Goal: Task Accomplishment & Management: Complete application form

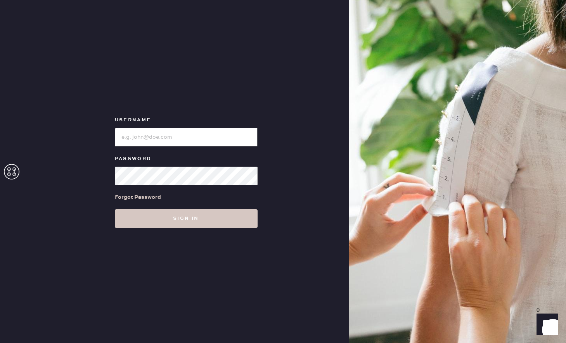
click at [148, 141] on input "loginName" at bounding box center [186, 137] width 143 height 19
type input "reformationgeorgetown"
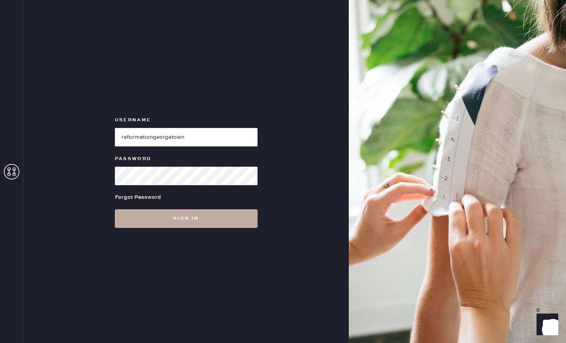
click at [182, 221] on button "Sign in" at bounding box center [186, 219] width 143 height 19
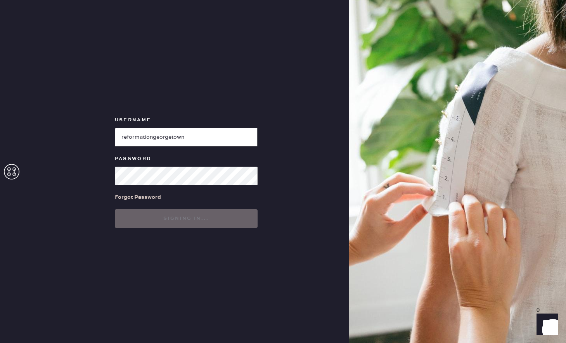
click at [196, 143] on input "loginName" at bounding box center [186, 137] width 143 height 19
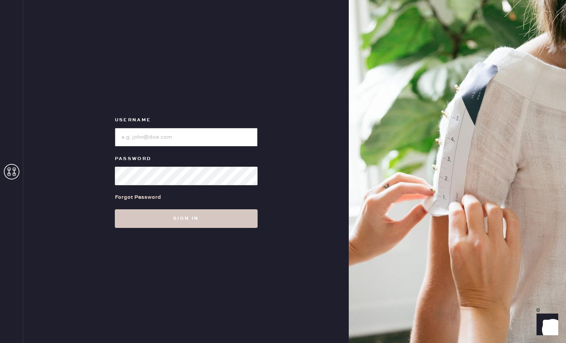
click at [220, 132] on input "loginName" at bounding box center [186, 137] width 143 height 19
type input "reformationgeorgetown"
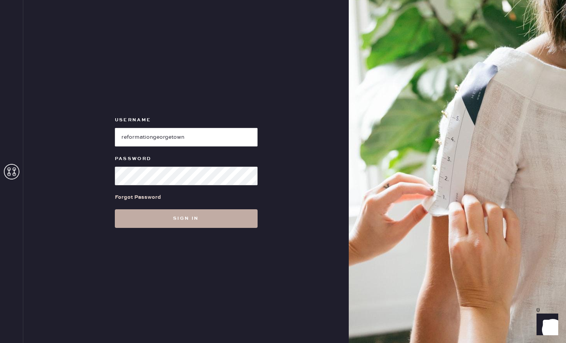
click at [206, 223] on button "Sign in" at bounding box center [186, 219] width 143 height 19
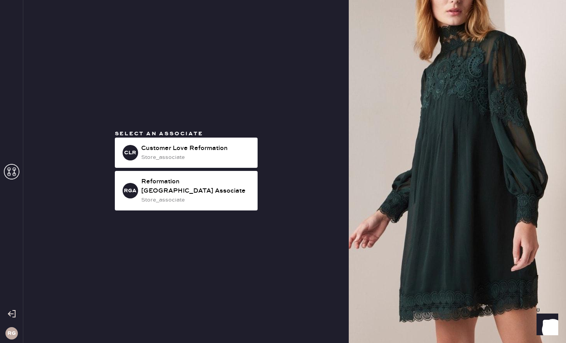
click at [251, 175] on div "Select an associate CLR Customer Love Reformation store_associate RGA Reformati…" at bounding box center [186, 172] width 155 height 84
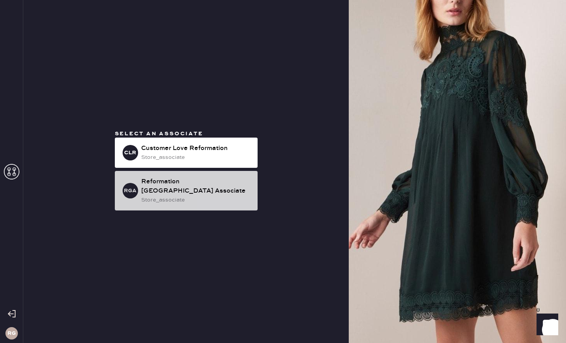
click at [251, 182] on div "Reformation Georgetown Associate" at bounding box center [196, 186] width 110 height 19
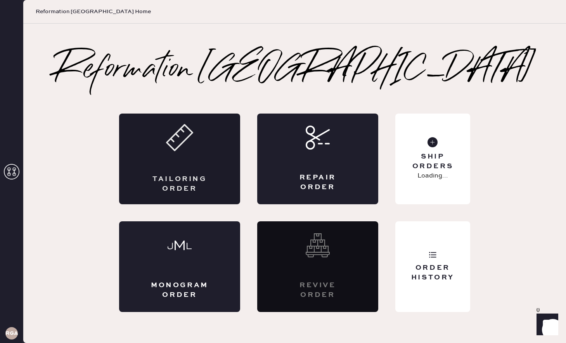
click at [167, 154] on div "Tailoring Order" at bounding box center [179, 159] width 121 height 91
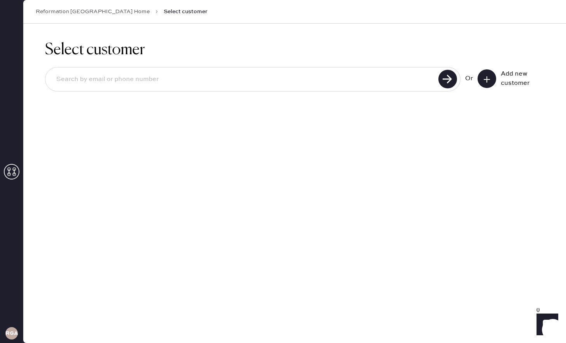
click at [489, 76] on icon at bounding box center [487, 80] width 8 height 8
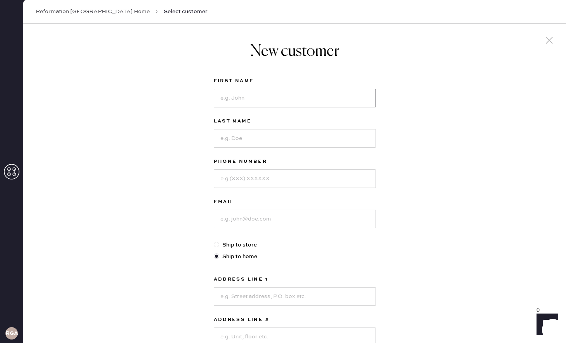
click at [360, 98] on input at bounding box center [295, 98] width 162 height 19
type input "Emily"
type input "Rigby"
type input "7036749425"
click at [291, 218] on input at bounding box center [295, 219] width 162 height 19
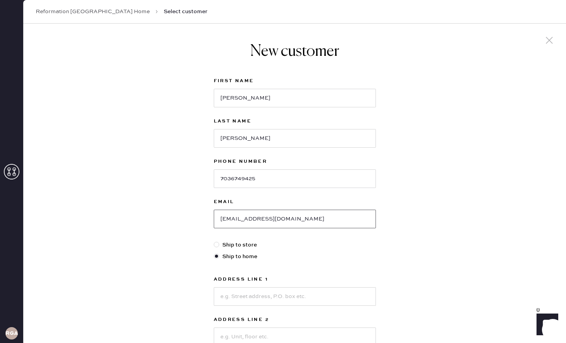
type input "emilyjrigby@gmail.com"
click at [255, 294] on input at bounding box center [295, 296] width 162 height 19
type input "239 9th Street NE"
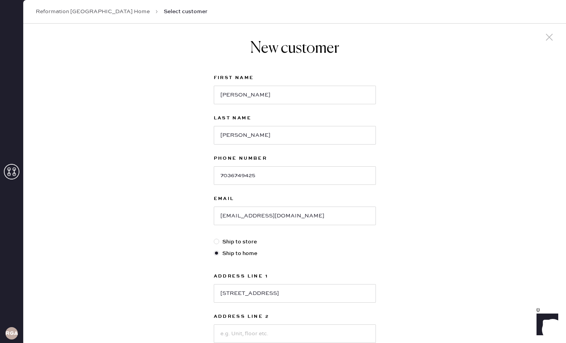
scroll to position [161, 0]
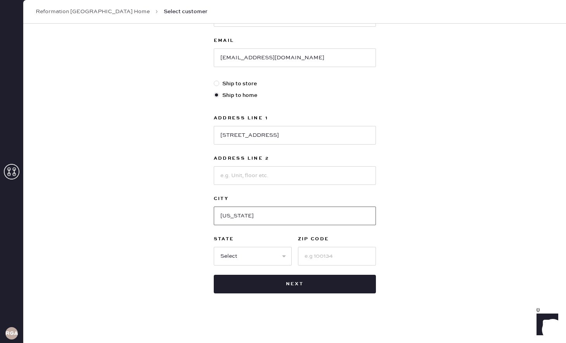
type input "Washington"
select select "DC"
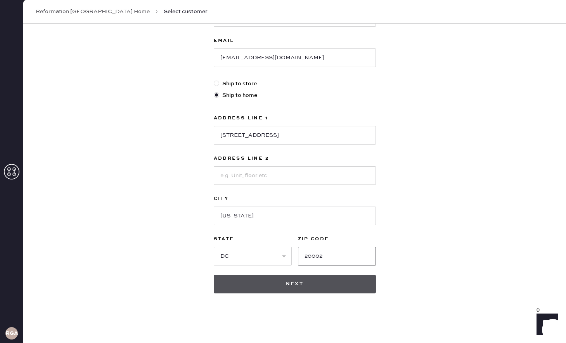
type input "20002"
click at [282, 289] on button "Next" at bounding box center [295, 284] width 162 height 19
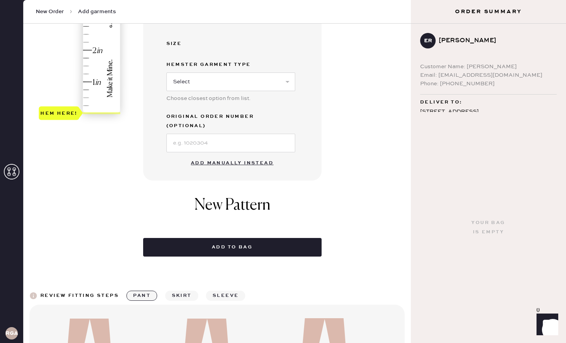
scroll to position [155, 0]
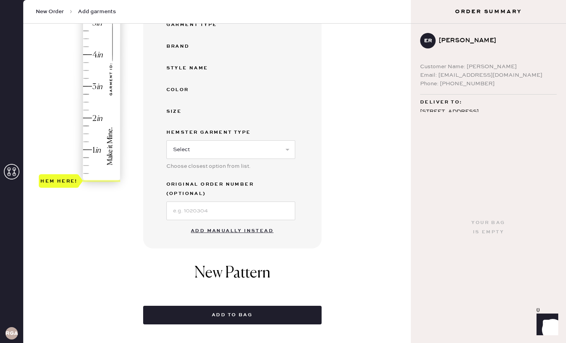
click at [212, 223] on button "Add manually instead" at bounding box center [232, 231] width 92 height 16
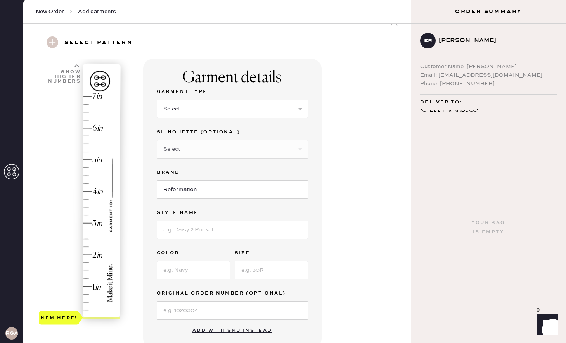
scroll to position [0, 0]
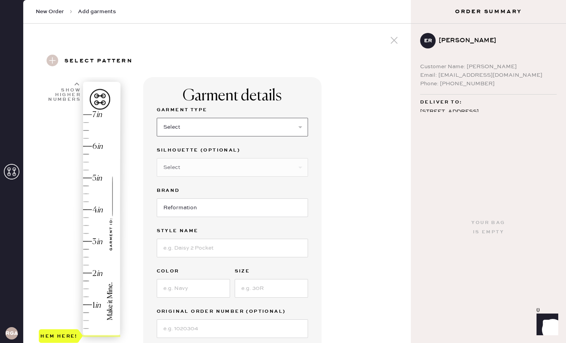
click at [215, 121] on select "Select Basic Skirt Jeans Leggings Pants Shorts Basic Sleeved Dress Basic Sleeve…" at bounding box center [232, 127] width 151 height 19
select select "6"
click at [214, 165] on select "Select Maxi Dress Midi Dress Mini Dress Other" at bounding box center [232, 167] width 151 height 19
select select "39"
click at [196, 244] on input at bounding box center [232, 248] width 151 height 19
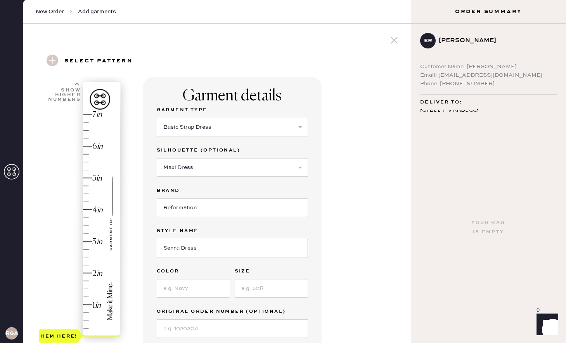
type input "Senna Dress"
type input "Navy"
type input "8"
click at [312, 266] on div "Garment details Garment Type Select Basic Skirt Jeans Leggings Pants Shorts Bas…" at bounding box center [232, 221] width 178 height 289
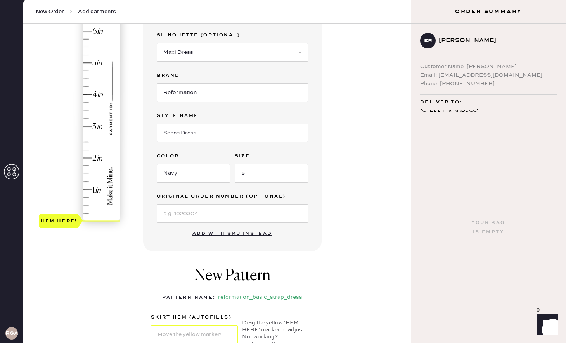
scroll to position [118, 0]
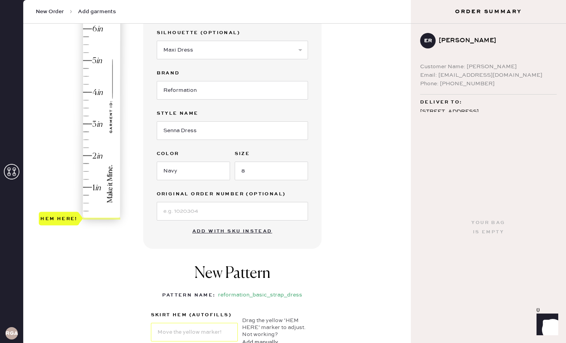
type input "4"
click at [93, 93] on div "Hem here!" at bounding box center [80, 108] width 83 height 229
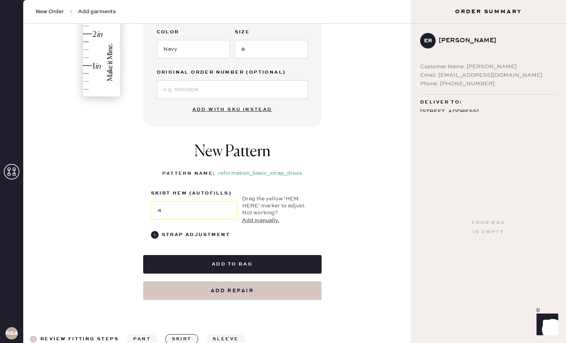
scroll to position [242, 0]
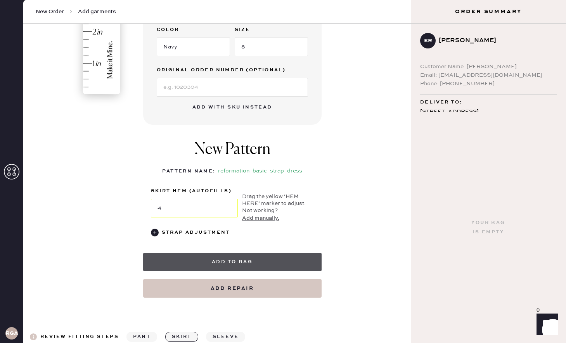
click at [255, 261] on button "Add to bag" at bounding box center [232, 262] width 178 height 19
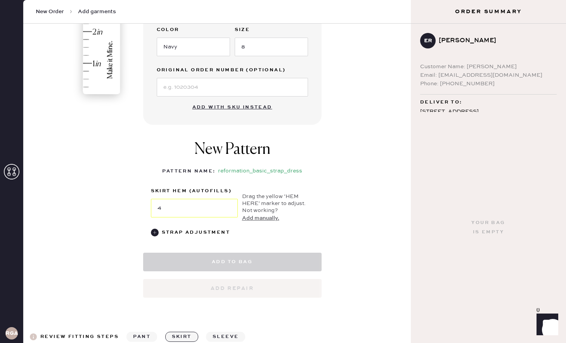
select select "6"
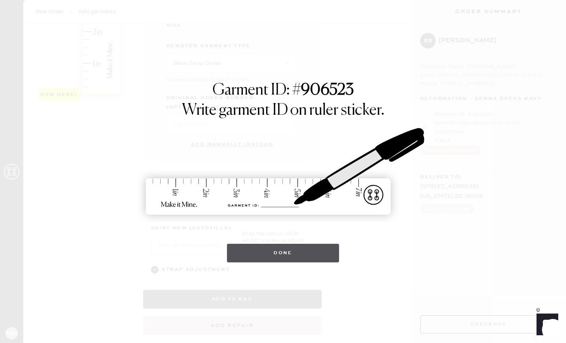
click at [268, 247] on button "Done" at bounding box center [283, 253] width 112 height 19
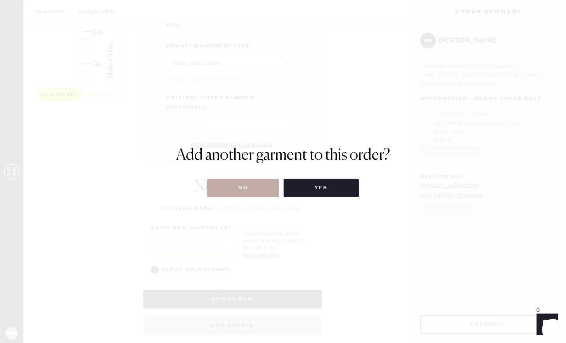
click at [248, 194] on button "No" at bounding box center [243, 188] width 72 height 19
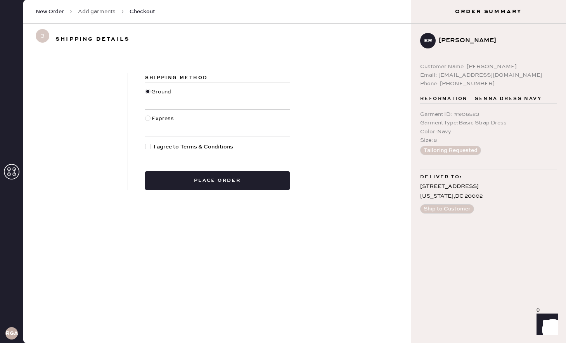
click at [148, 149] on div at bounding box center [149, 147] width 9 height 9
click at [145, 143] on input "I agree to Terms & Conditions" at bounding box center [145, 143] width 0 height 0
checkbox input "true"
click at [174, 200] on div "Shipping Method Ground Express I agree to Terms & Conditions Place order" at bounding box center [217, 132] width 388 height 154
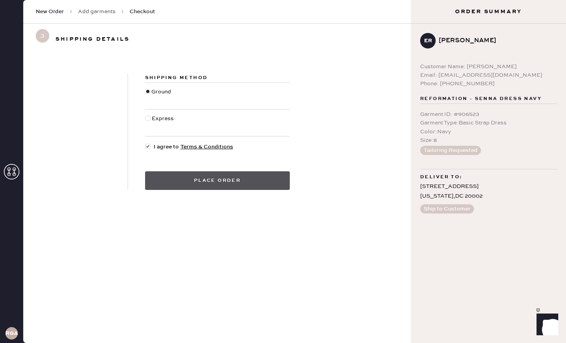
click at [175, 184] on button "Place order" at bounding box center [217, 180] width 145 height 19
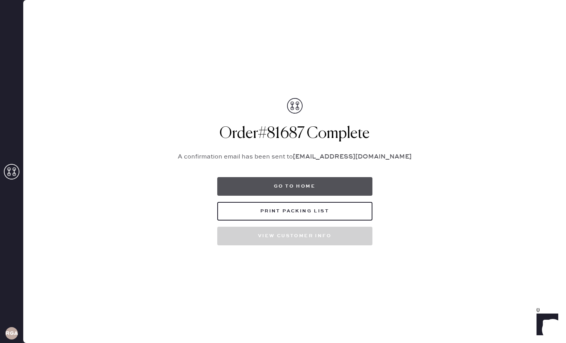
click at [320, 189] on button "Go to home" at bounding box center [294, 186] width 155 height 19
